Goal: Go to known website: Access a specific website the user already knows

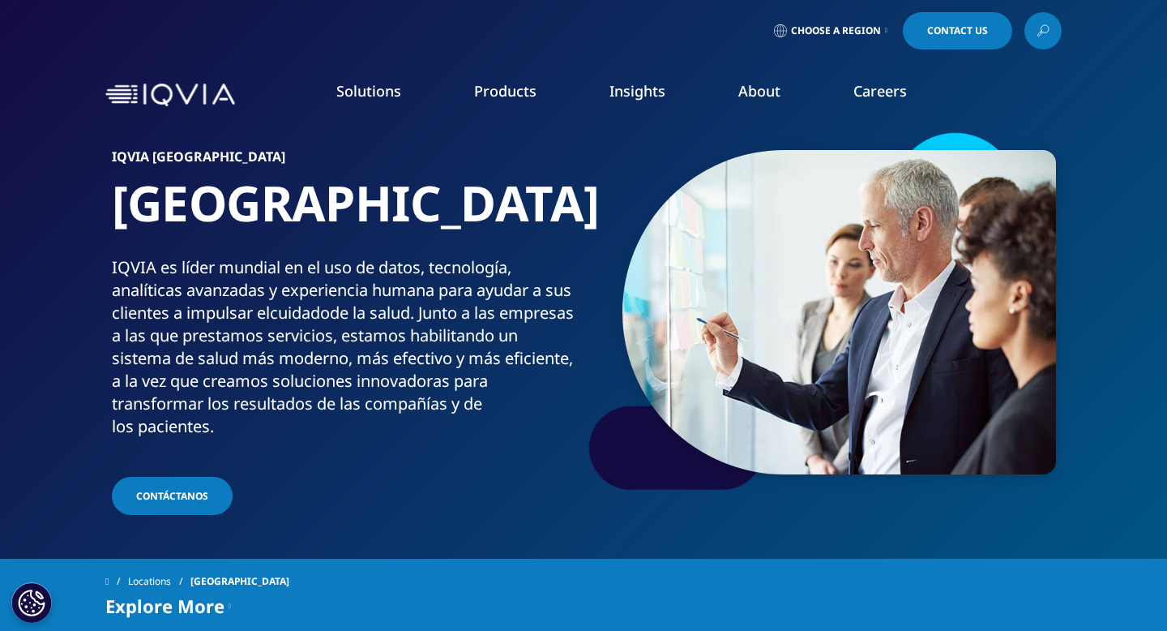
click at [837, 29] on span "Choose a Region" at bounding box center [836, 30] width 90 height 13
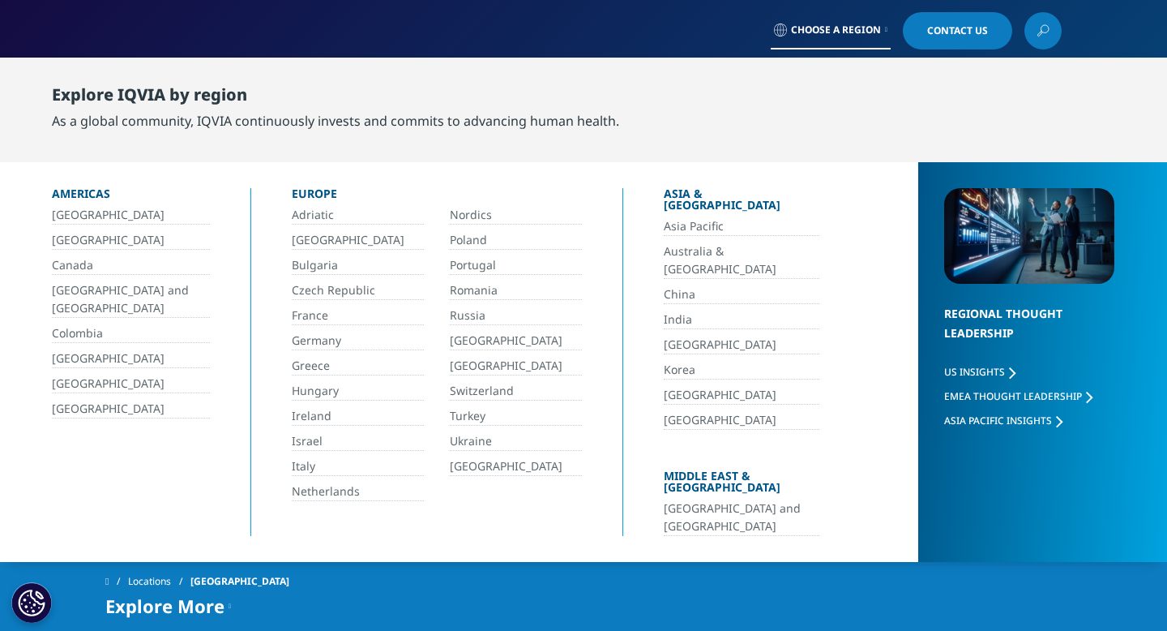
click at [459, 367] on link "[GEOGRAPHIC_DATA]" at bounding box center [516, 366] width 132 height 19
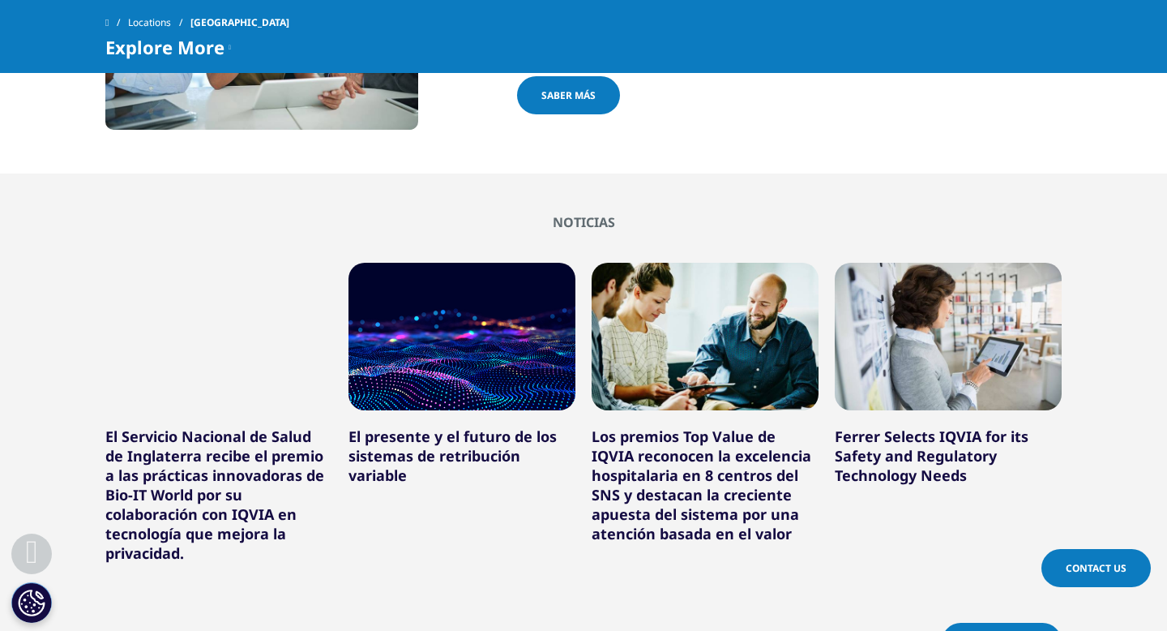
scroll to position [1570, 0]
